Goal: Task Accomplishment & Management: Manage account settings

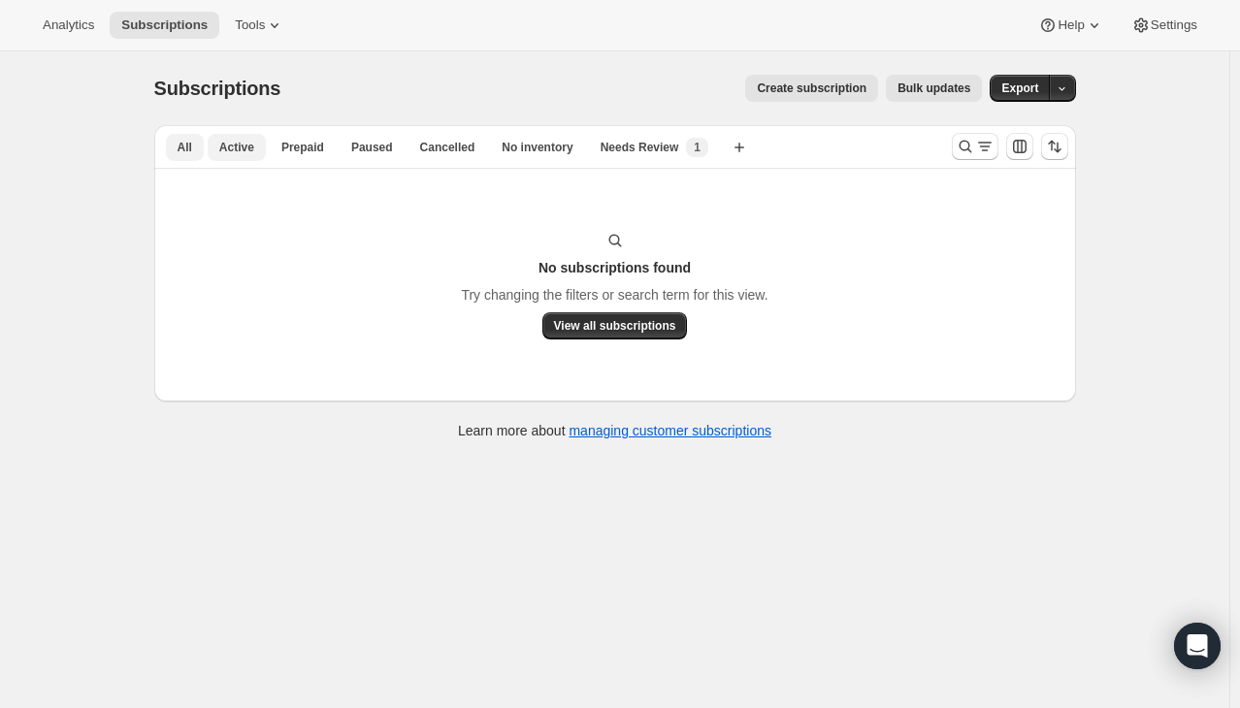
click at [237, 156] on button "Active" at bounding box center [237, 147] width 58 height 27
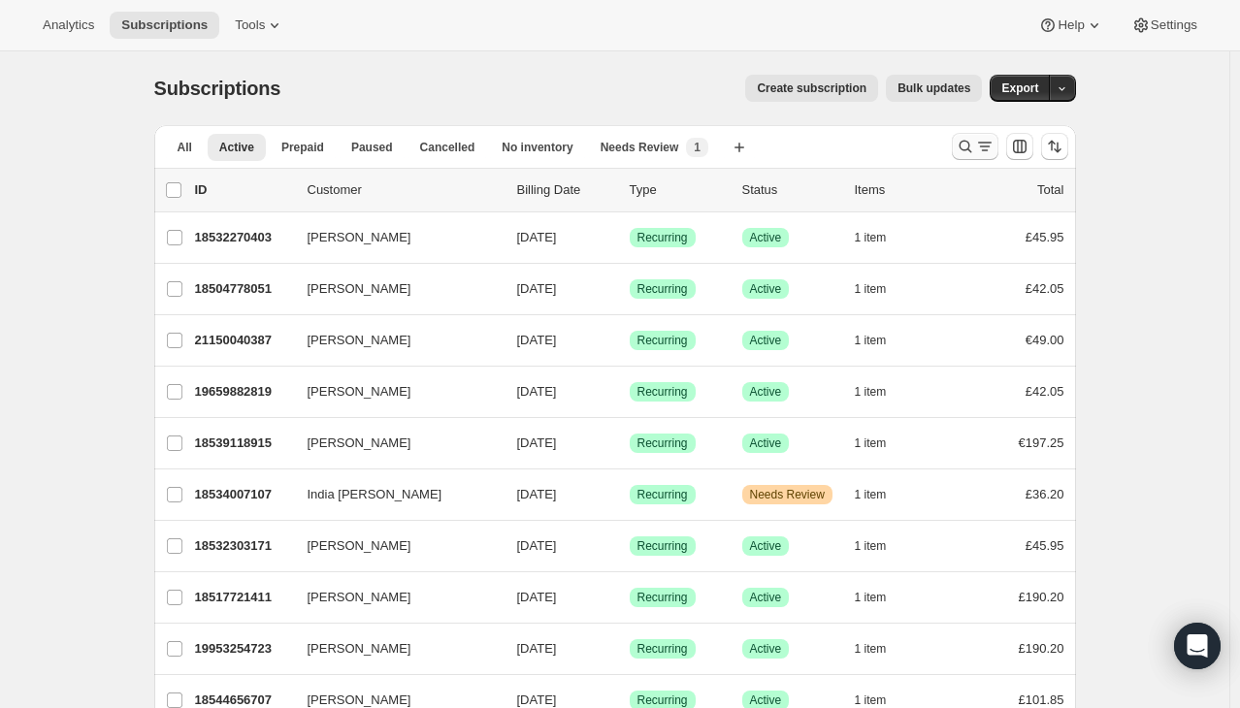
click at [968, 145] on icon "Search and filter results" at bounding box center [965, 146] width 19 height 19
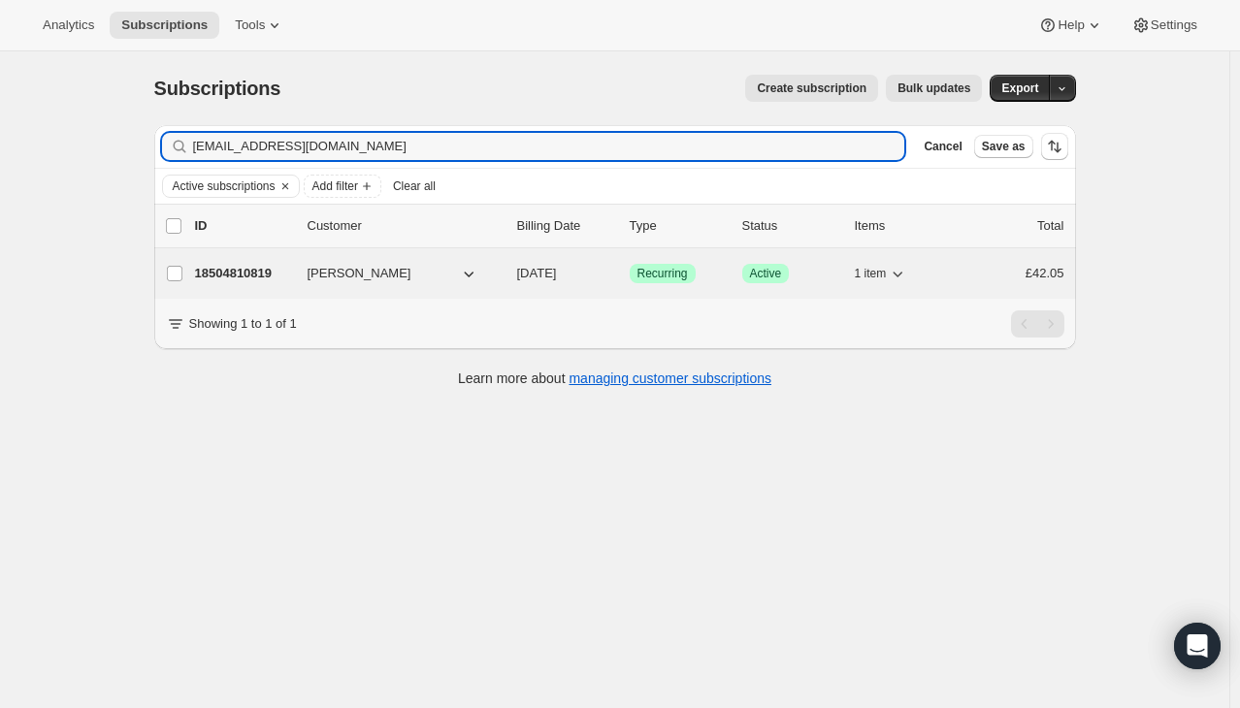
type input "[EMAIL_ADDRESS][DOMAIN_NAME]"
click at [258, 280] on p "18504810819" at bounding box center [243, 273] width 97 height 19
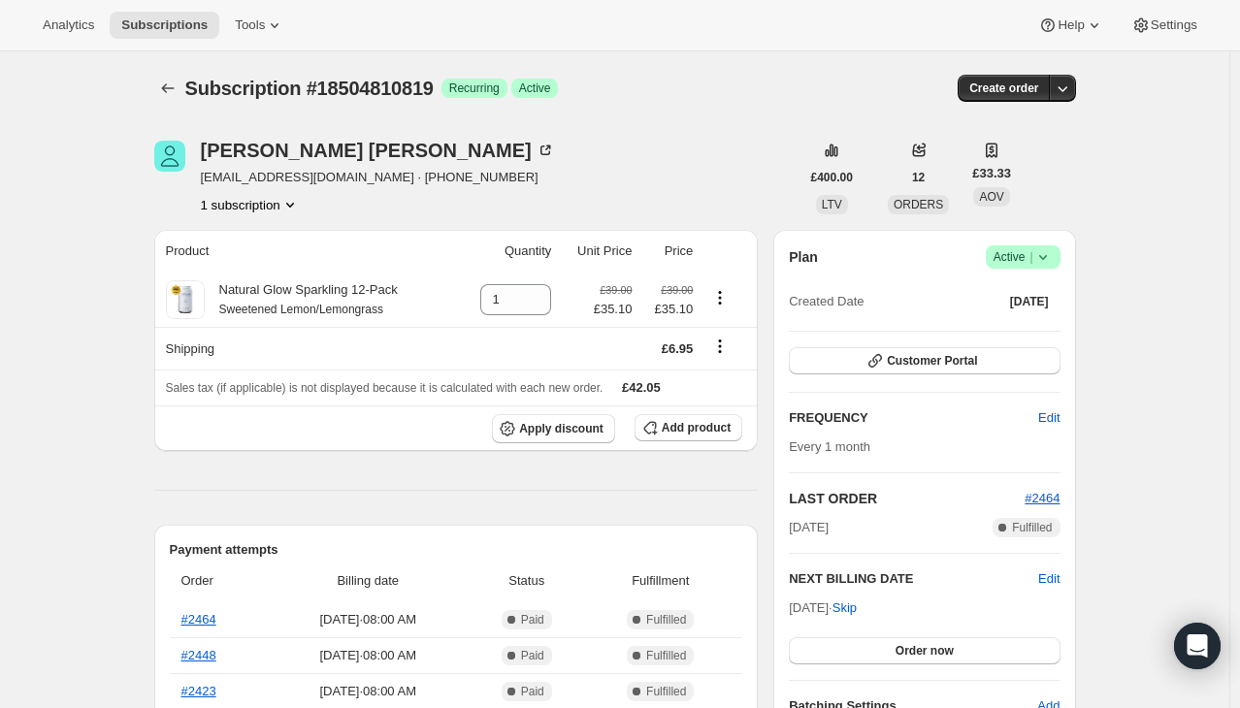
click at [1052, 243] on div "Plan Success Active | Created Date [DATE] Customer Portal FREQUENCY Edit Every …" at bounding box center [924, 481] width 302 height 502
click at [1052, 247] on icon at bounding box center [1042, 256] width 19 height 19
click at [1035, 320] on span "Cancel subscription" at bounding box center [1029, 327] width 110 height 15
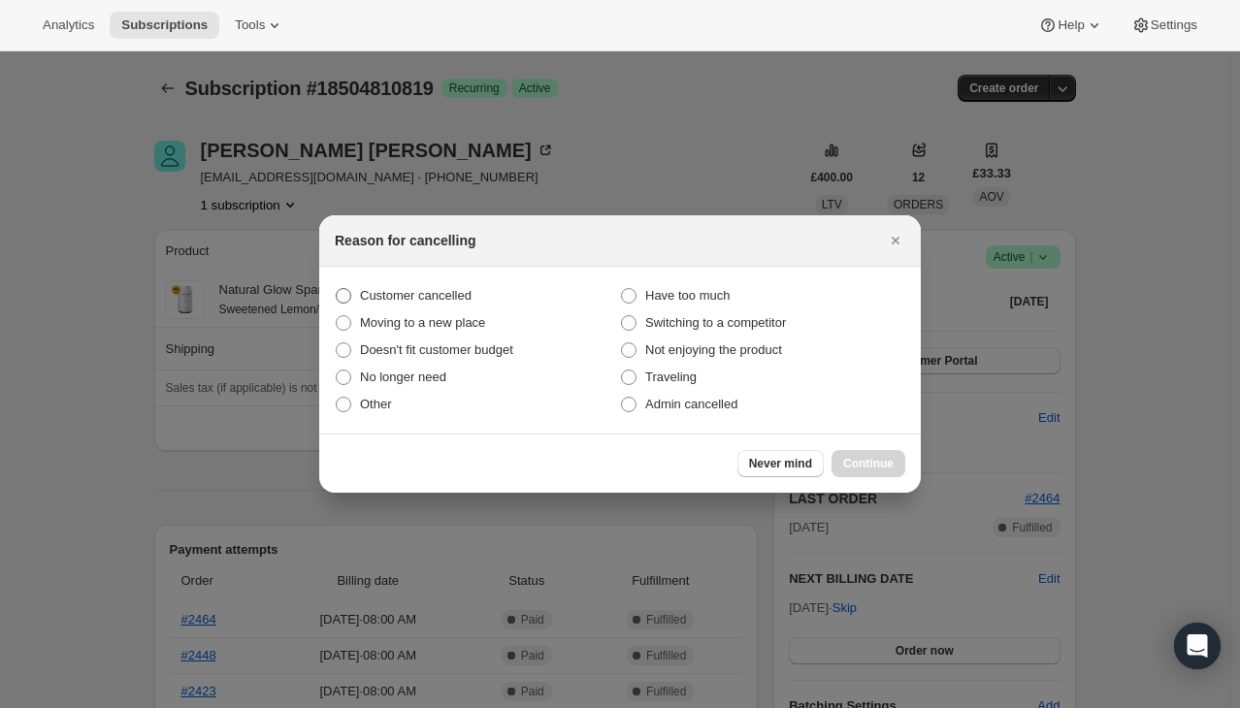
click at [466, 290] on span "Customer cancelled" at bounding box center [416, 295] width 112 height 15
click at [337, 289] on input "Customer cancelled" at bounding box center [336, 288] width 1 height 1
radio input "true"
click at [460, 349] on span "Doesn't fit customer budget" at bounding box center [436, 350] width 153 height 15
click at [337, 344] on input "Doesn't fit customer budget" at bounding box center [336, 343] width 1 height 1
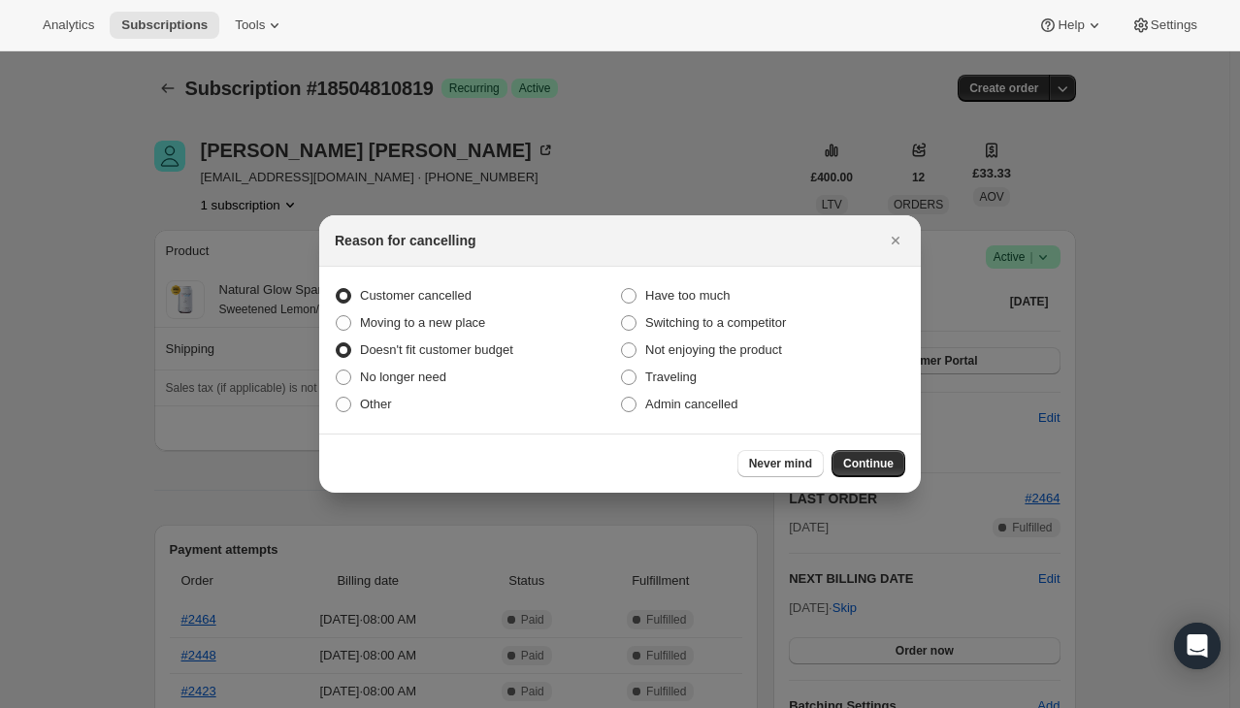
radio input "true"
radio input "false"
click at [853, 462] on span "Continue" at bounding box center [868, 464] width 50 height 16
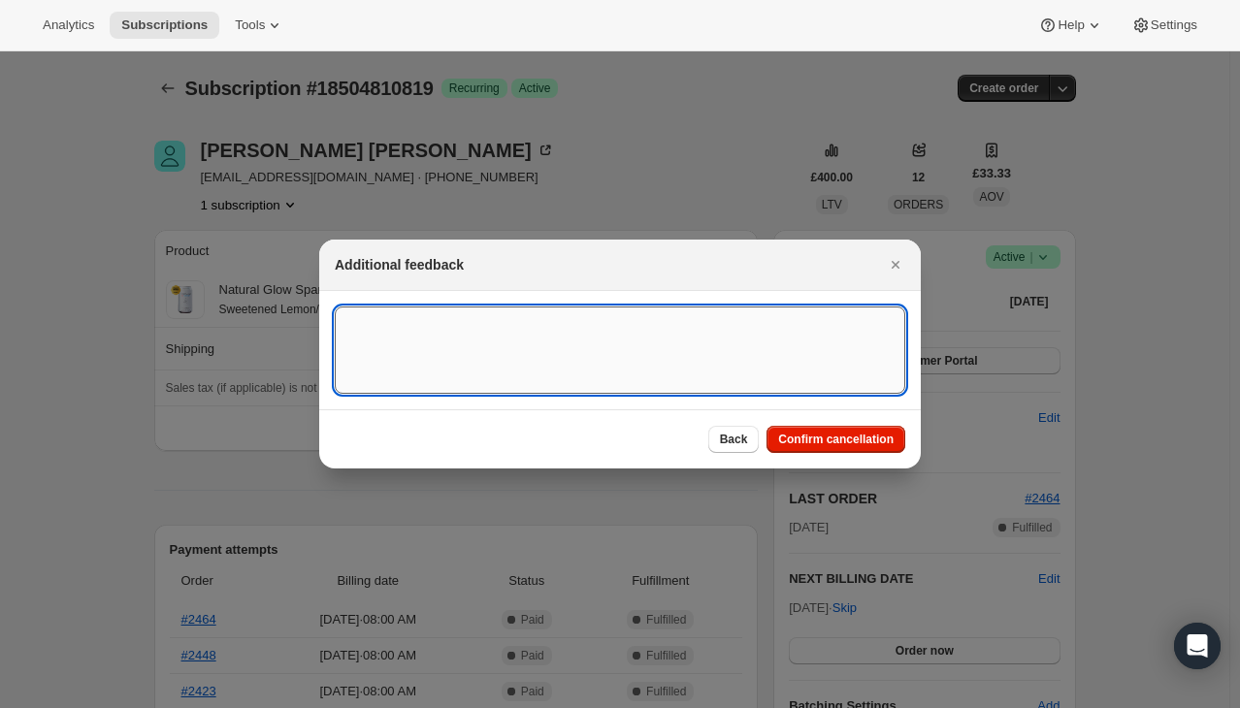
click at [558, 351] on textarea ":r6a:" at bounding box center [620, 350] width 571 height 87
click at [624, 325] on textarea "Does not fit customer budget after price increase. - ED" at bounding box center [620, 350] width 571 height 87
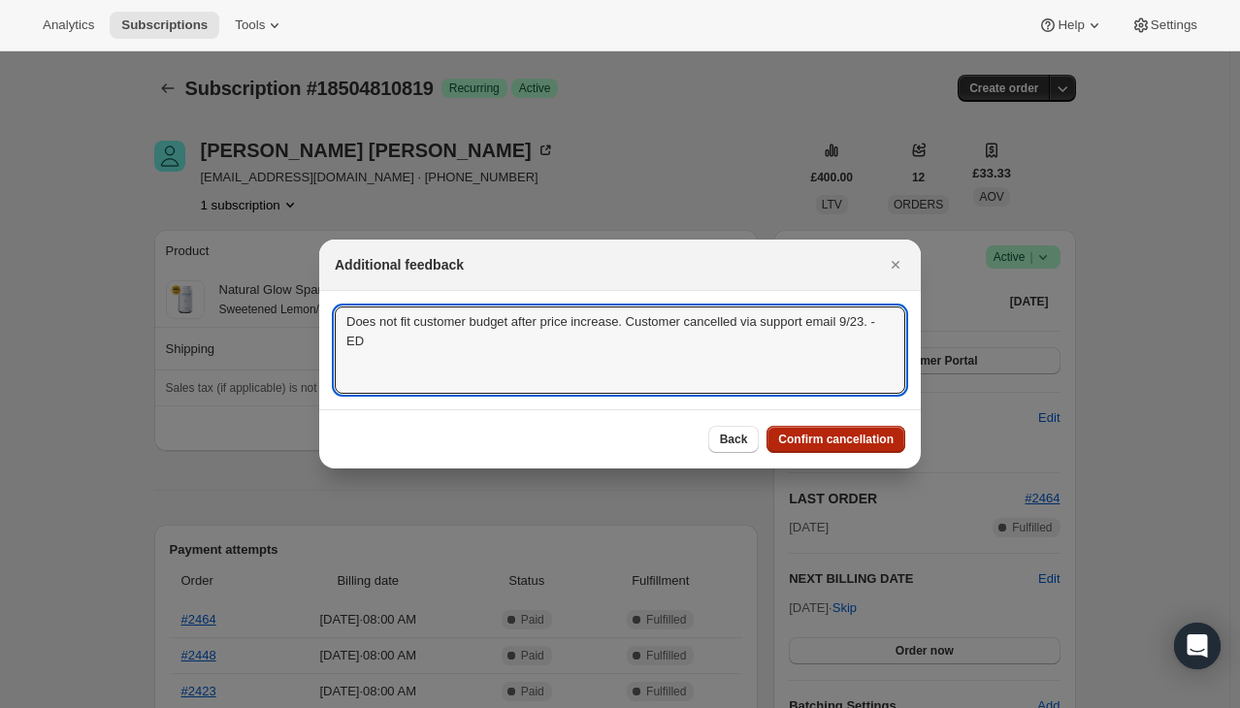
type textarea "Does not fit customer budget after price increase. Customer cancelled via suppo…"
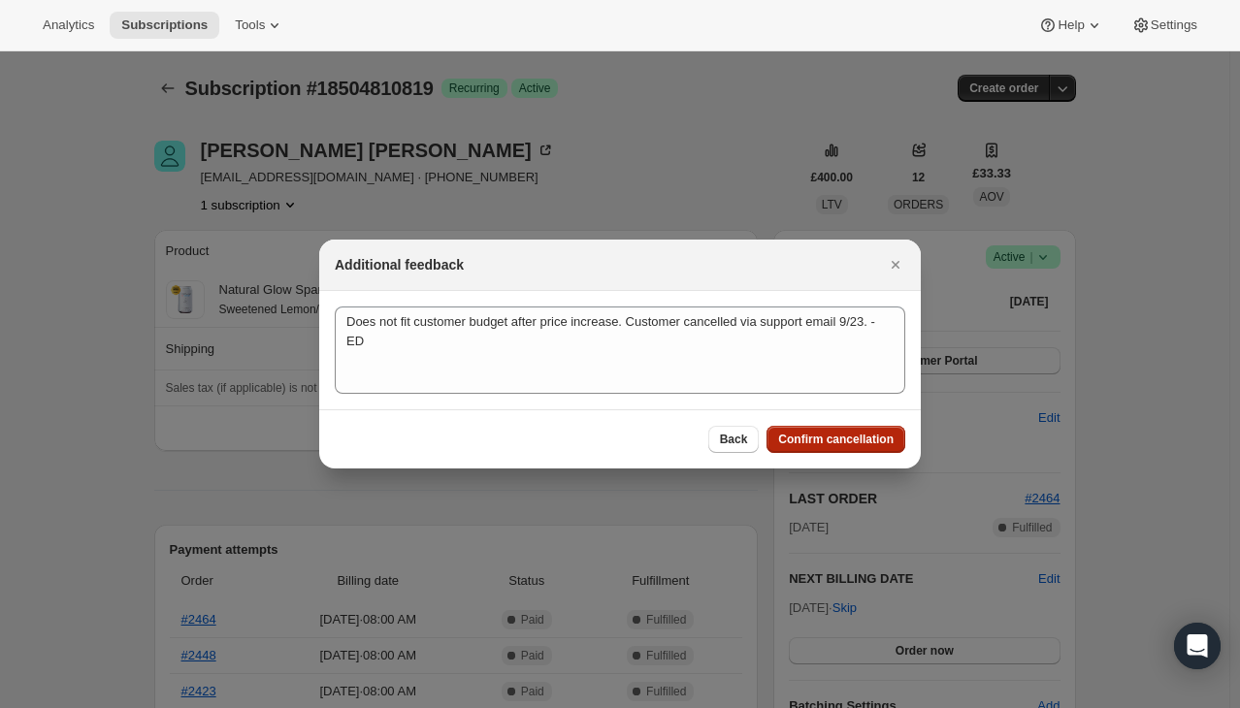
click at [881, 443] on span "Confirm cancellation" at bounding box center [835, 440] width 115 height 16
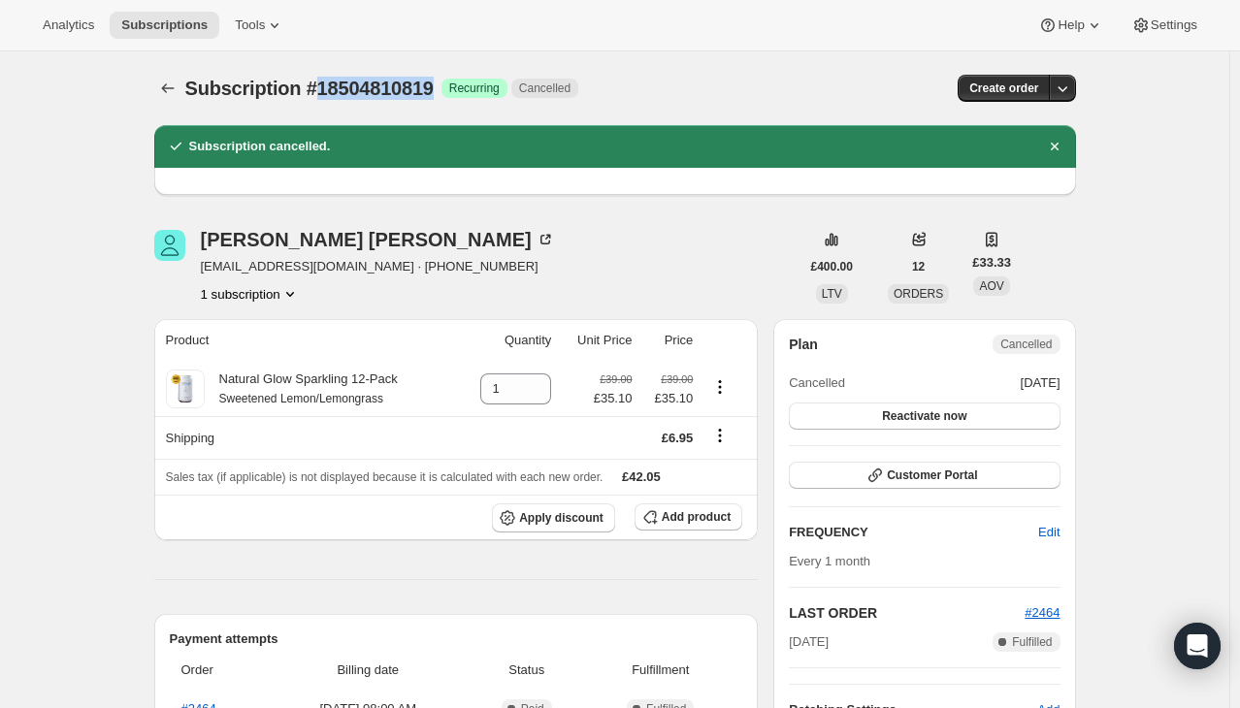
drag, startPoint x: 435, startPoint y: 89, endPoint x: 319, endPoint y: 89, distance: 115.5
click at [319, 89] on span "Subscription #18504810819" at bounding box center [309, 88] width 248 height 21
copy span "18504810819"
